Goal: Find specific page/section: Find specific page/section

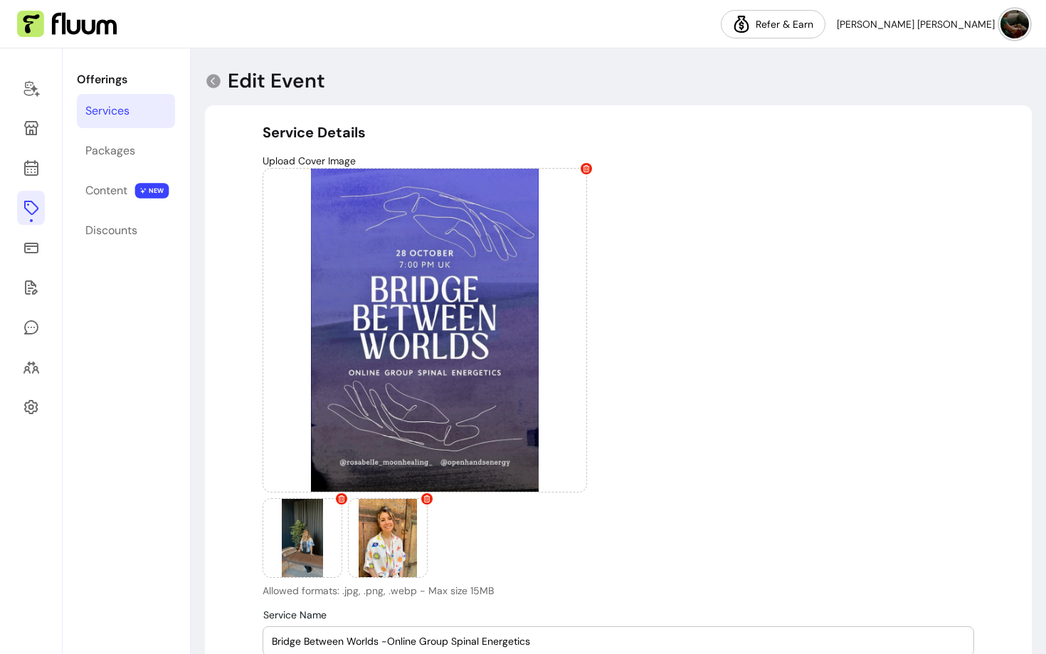
select select "******"
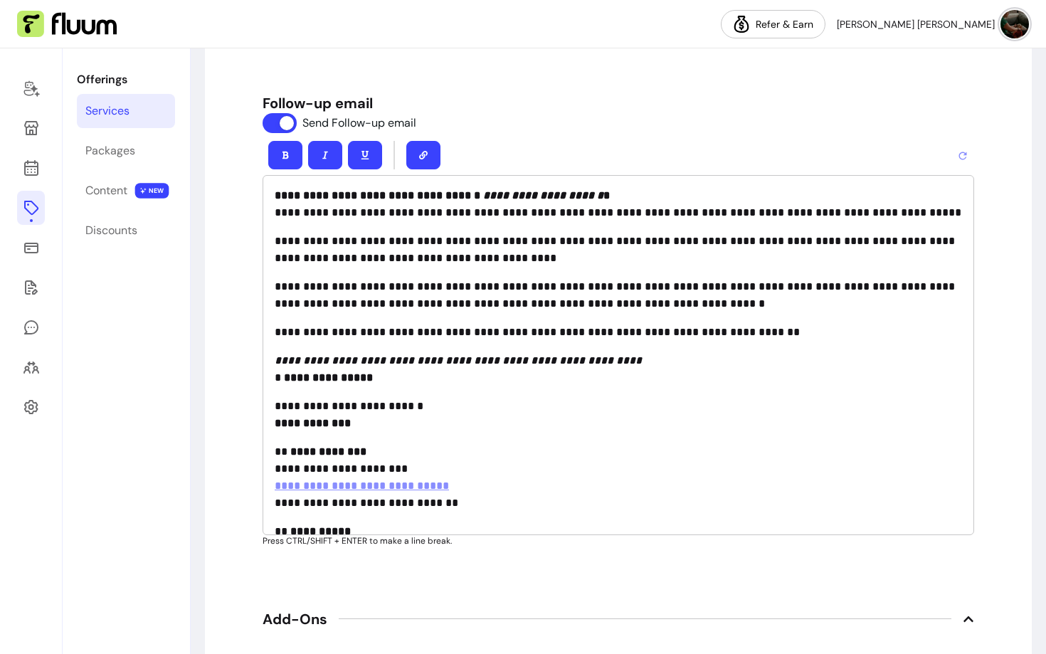
scroll to position [68, 0]
